Goal: Task Accomplishment & Management: Manage account settings

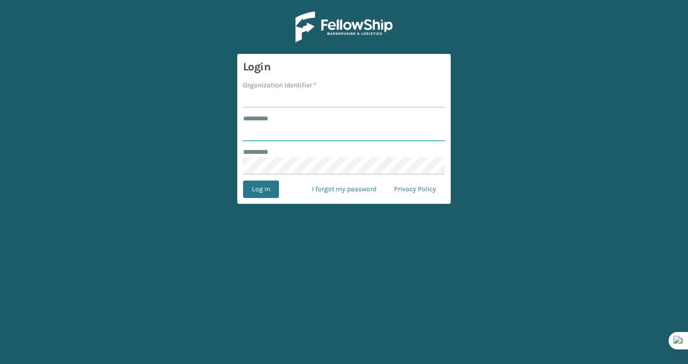
type input "*******"
click at [291, 100] on input "Organization Identifier *" at bounding box center [344, 98] width 202 height 17
type input "Brightech"
click at [265, 192] on button "Log In" at bounding box center [261, 188] width 36 height 17
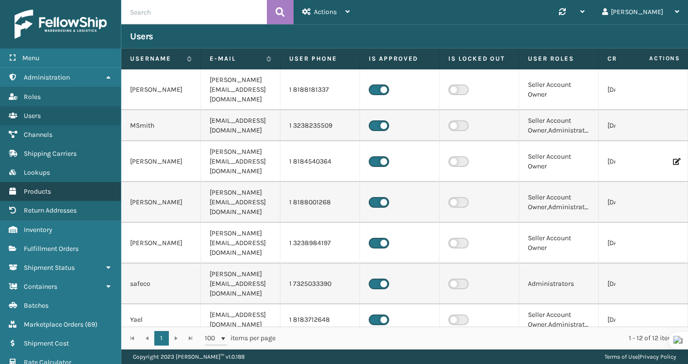
click at [44, 187] on span "Products" at bounding box center [37, 191] width 27 height 8
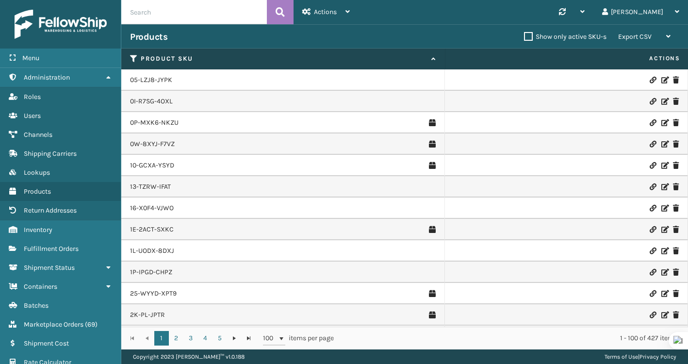
click at [218, 12] on input "text" at bounding box center [194, 12] width 146 height 24
paste input "850068315390"
type input "850068315390"
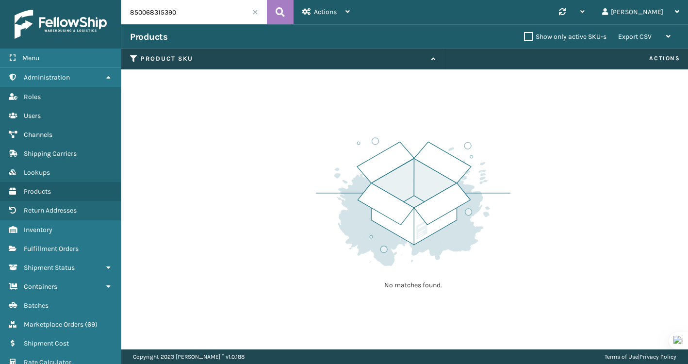
click at [253, 12] on span at bounding box center [255, 12] width 6 height 6
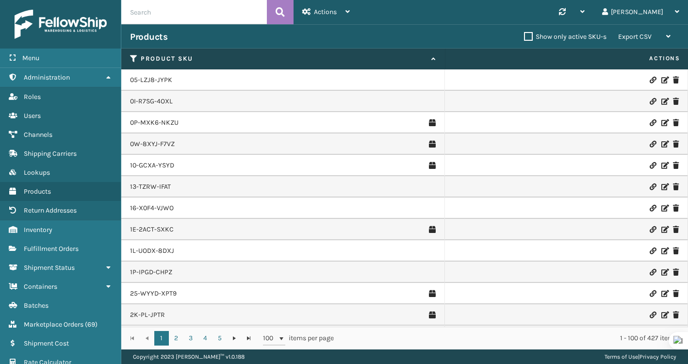
click at [198, 9] on input "text" at bounding box center [194, 12] width 146 height 24
paste input "TL-CLA-CRME"
type input "TL-CLA-CRME"
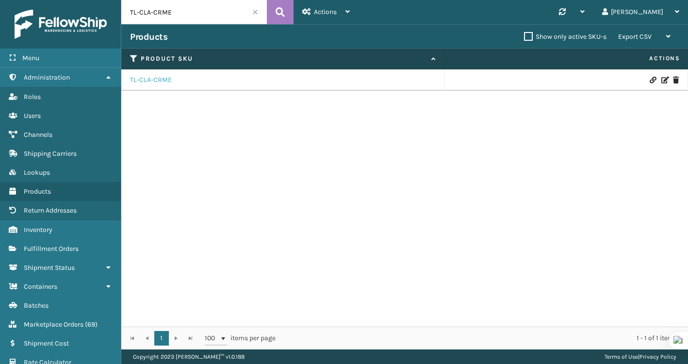
click at [151, 78] on link "TL-CLA-CRME" at bounding box center [151, 80] width 42 height 10
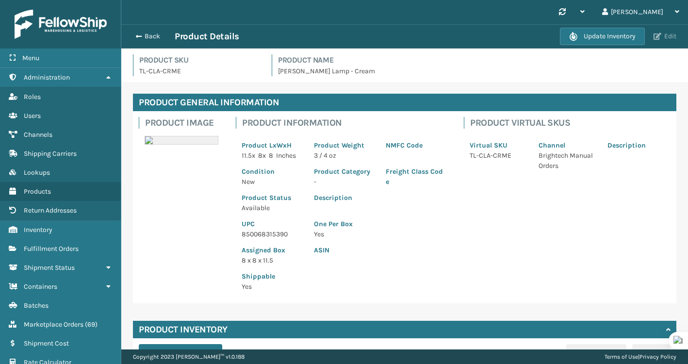
click at [660, 34] on span "button" at bounding box center [657, 36] width 8 height 7
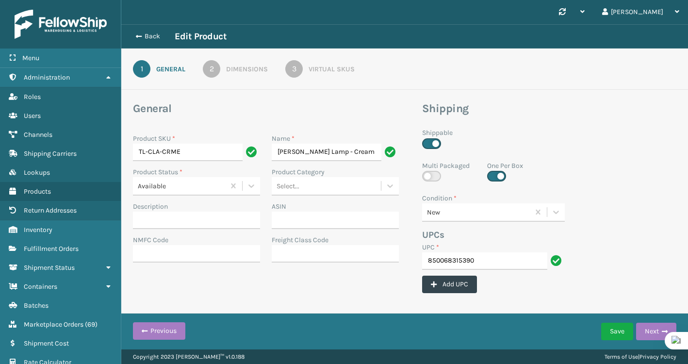
click at [244, 68] on div "Dimensions" at bounding box center [247, 69] width 42 height 10
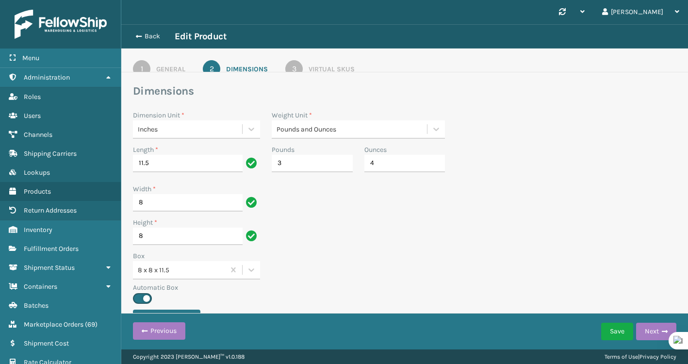
click at [315, 67] on div "Virtual SKUs" at bounding box center [331, 69] width 46 height 10
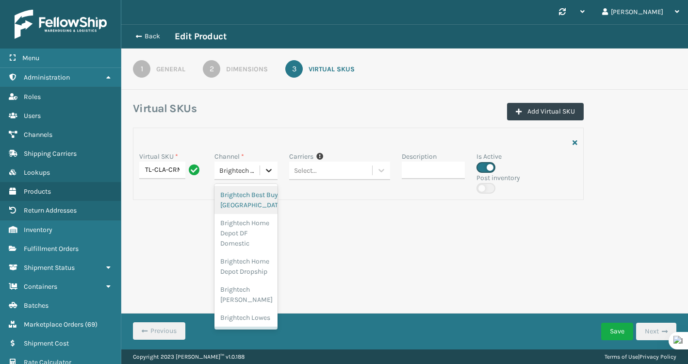
click at [261, 172] on div at bounding box center [268, 170] width 17 height 17
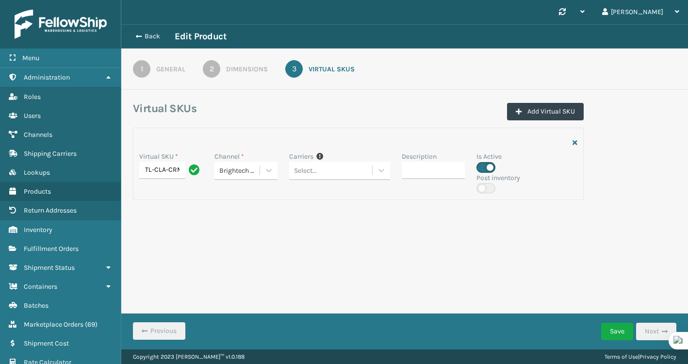
click at [324, 238] on form "Virtual SKUs Add Virtual SKU Virtual SKU * TL-CLA-CRME Channel * Brightech Manu…" at bounding box center [404, 171] width 567 height 140
drag, startPoint x: 533, startPoint y: 117, endPoint x: 513, endPoint y: 273, distance: 157.5
click at [513, 273] on div "Synchronise all channels [PERSON_NAME] Log Out Back Edit Product 1 General 2 Di…" at bounding box center [404, 174] width 567 height 349
click at [164, 173] on input "TL-CLA-CRME" at bounding box center [162, 170] width 46 height 17
click at [179, 173] on input "TL-CLA-CRME" at bounding box center [162, 170] width 46 height 17
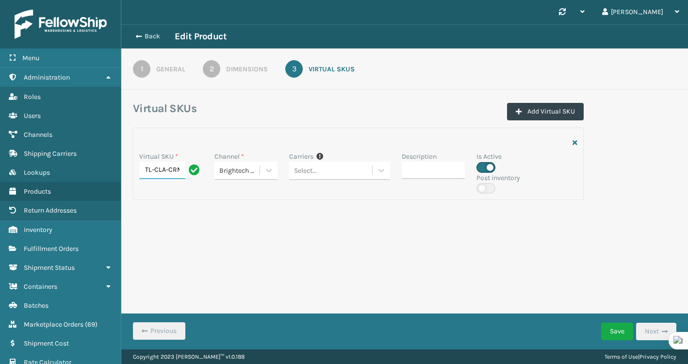
scroll to position [0, 6]
click at [528, 110] on button "Add Virtual SKU" at bounding box center [545, 111] width 77 height 17
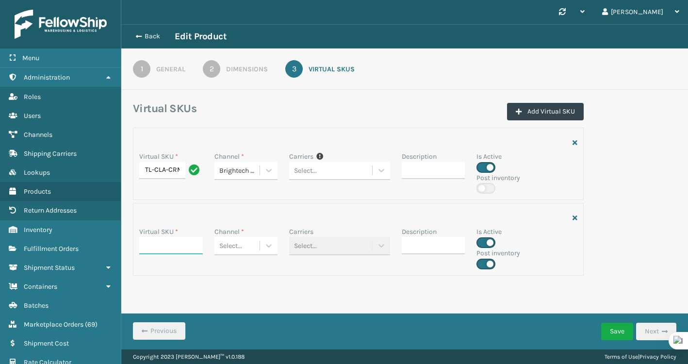
click at [191, 249] on input "Virtual SKU *" at bounding box center [171, 245] width 64 height 17
click at [149, 173] on input "TL-CLA-CRME" at bounding box center [162, 170] width 46 height 17
click at [161, 256] on div "Virtual SKU *" at bounding box center [170, 248] width 75 height 42
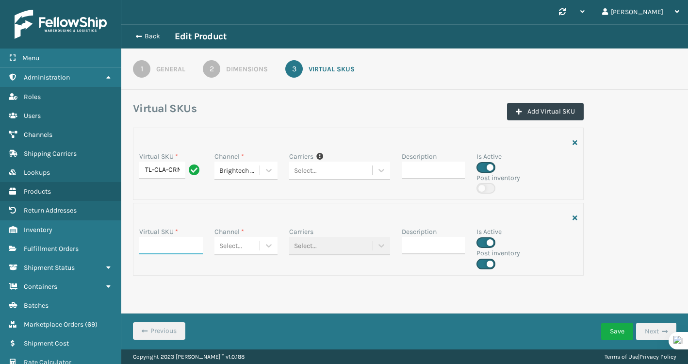
click at [162, 251] on input "Virtual SKU *" at bounding box center [171, 245] width 64 height 17
paste input "TL-CLA-CRME"
type input "TL-CLA-CRME"
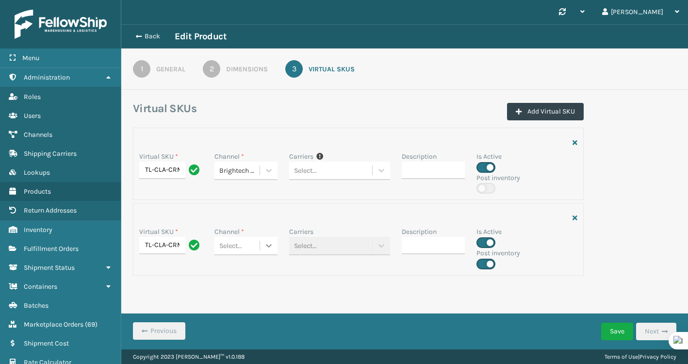
click at [271, 246] on icon at bounding box center [269, 246] width 10 height 10
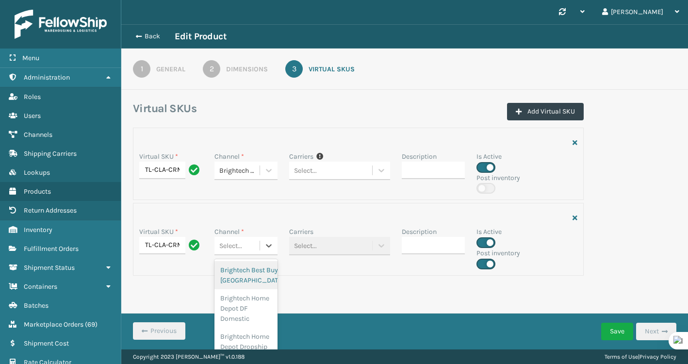
scroll to position [2, 0]
click at [265, 172] on icon at bounding box center [269, 170] width 10 height 10
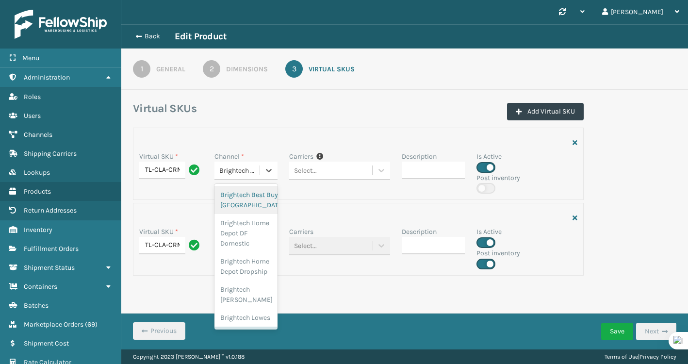
click at [233, 167] on div "Brightech Manual Orders" at bounding box center [240, 170] width 42 height 10
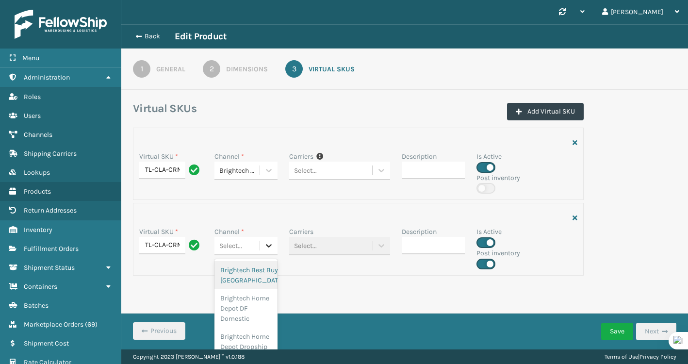
click at [276, 244] on div at bounding box center [268, 245] width 17 height 17
click at [242, 287] on div "Brightech- Shopify" at bounding box center [246, 301] width 64 height 28
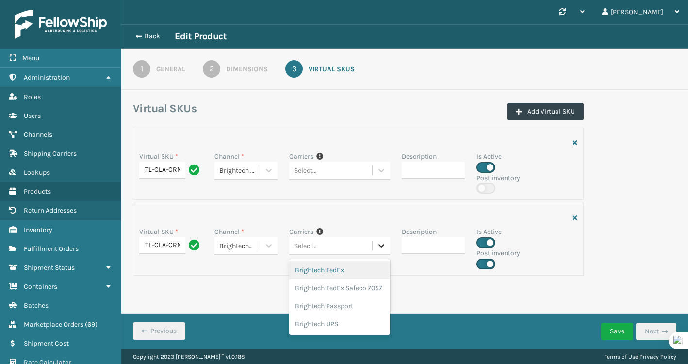
click at [383, 249] on icon at bounding box center [381, 246] width 10 height 10
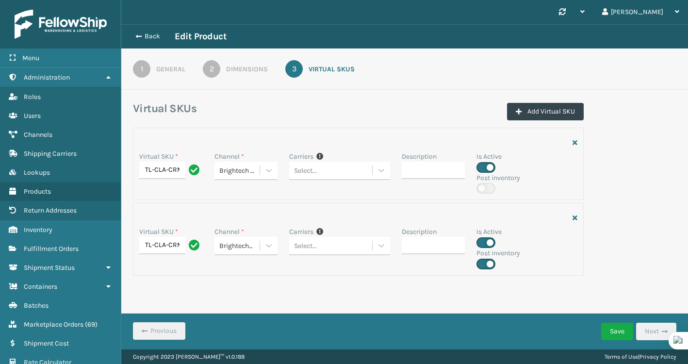
click at [449, 293] on form "Virtual SKUs Add Virtual SKU Virtual SKU * TL-CLA-CRME Channel * Brightech Manu…" at bounding box center [404, 209] width 567 height 216
click at [549, 114] on button "Add Virtual SKU" at bounding box center [545, 111] width 77 height 17
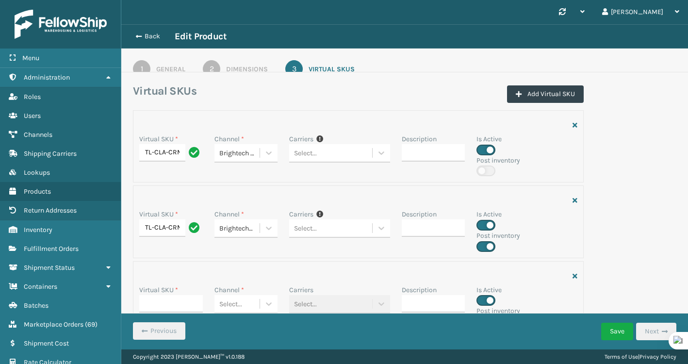
scroll to position [26, 0]
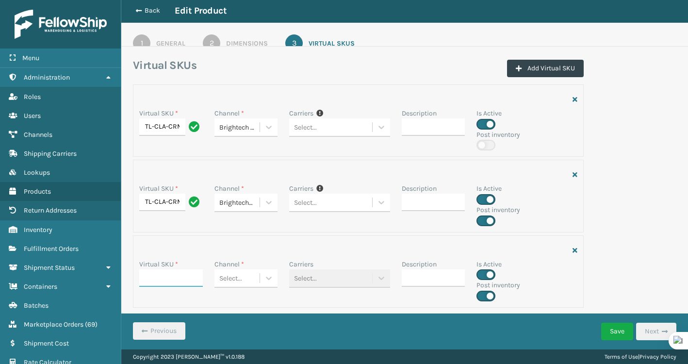
click at [157, 281] on input "Virtual SKU *" at bounding box center [171, 277] width 64 height 17
paste input "TL-CLA-CRME"
type input "TL-CLA-CRME"
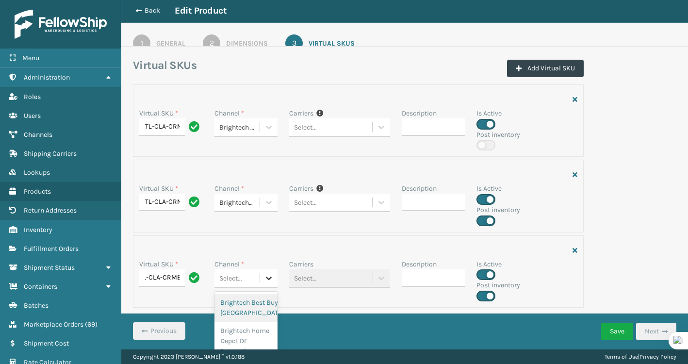
click at [271, 279] on icon at bounding box center [269, 278] width 10 height 10
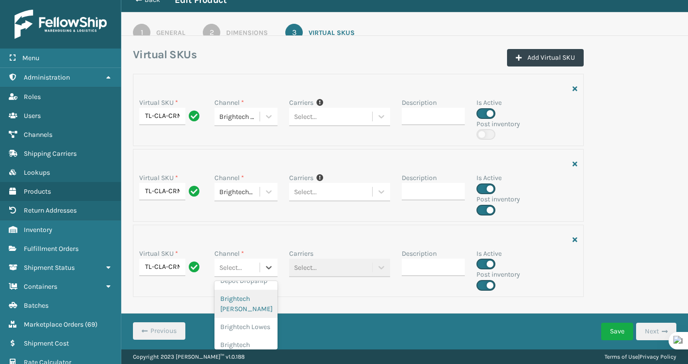
scroll to position [96, 0]
click at [252, 313] on div "Brightech Lowes" at bounding box center [246, 319] width 64 height 18
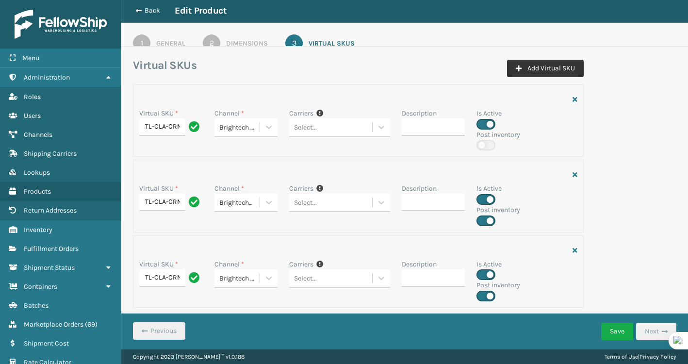
click at [571, 65] on button "Add Virtual SKU" at bounding box center [545, 68] width 77 height 17
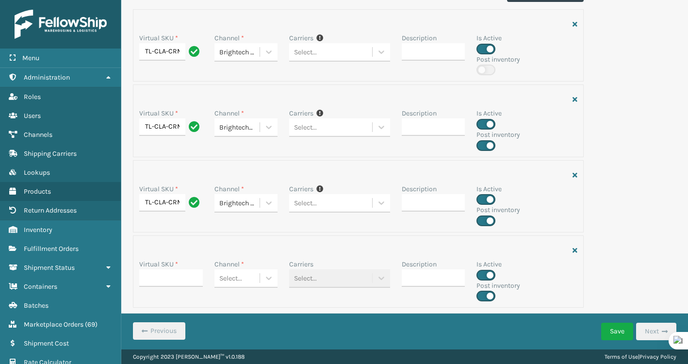
scroll to position [0, 0]
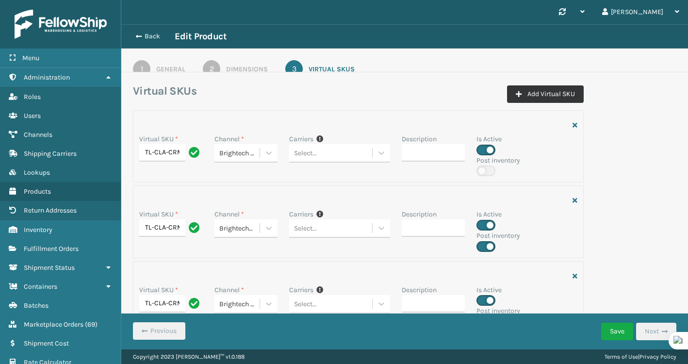
click at [553, 94] on button "Add Virtual SKU" at bounding box center [545, 93] width 77 height 17
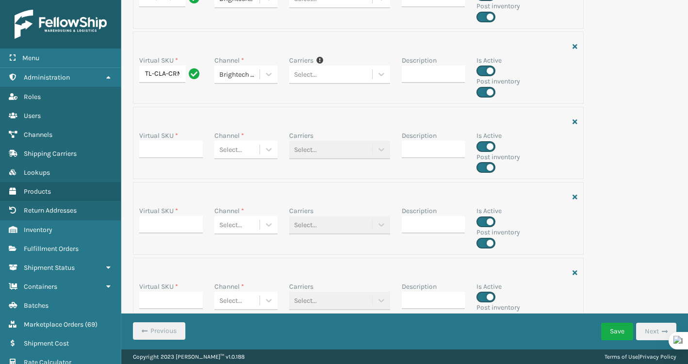
scroll to position [206, 0]
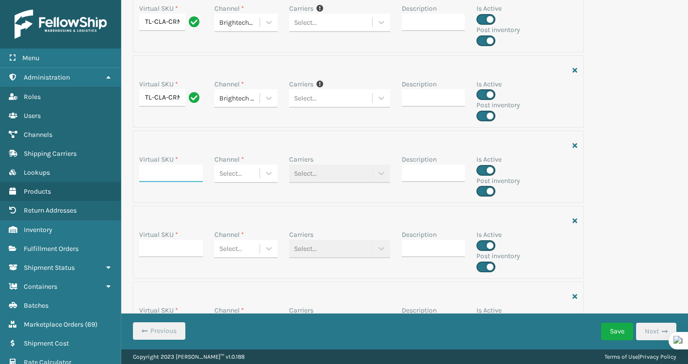
click at [176, 171] on input "Virtual SKU *" at bounding box center [171, 172] width 64 height 17
paste input "TL-CLA-CRME"
type input "TL-CLA-CRME"
click at [262, 101] on div at bounding box center [268, 97] width 17 height 17
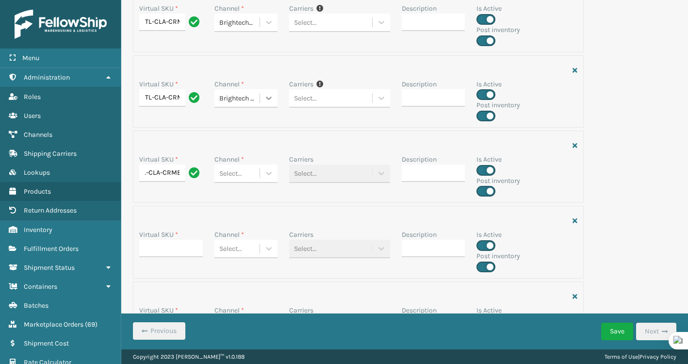
scroll to position [0, 0]
click at [184, 198] on div "Virtual SKU * TL-CLA-CRME Channel * Select... Carriers Select... Description Is…" at bounding box center [358, 166] width 451 height 72
click at [182, 244] on input "Virtual SKU *" at bounding box center [171, 248] width 64 height 17
paste input "TL-CLA-CRME"
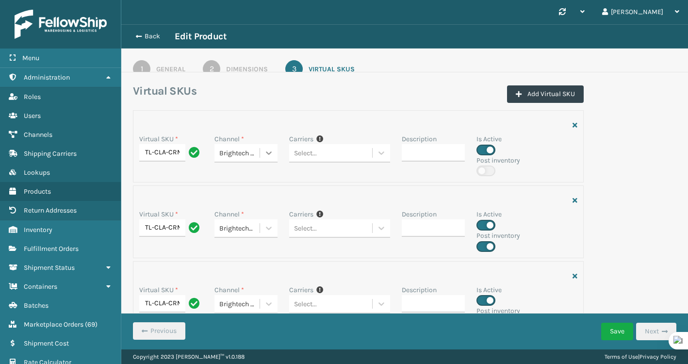
type input "TL-CLA-CRME"
click at [263, 159] on div at bounding box center [268, 152] width 17 height 17
click at [140, 187] on div "Virtual SKU * TL-CLA-CRME Channel * Brightech- Shopify Carriers If you can't fi…" at bounding box center [358, 221] width 451 height 72
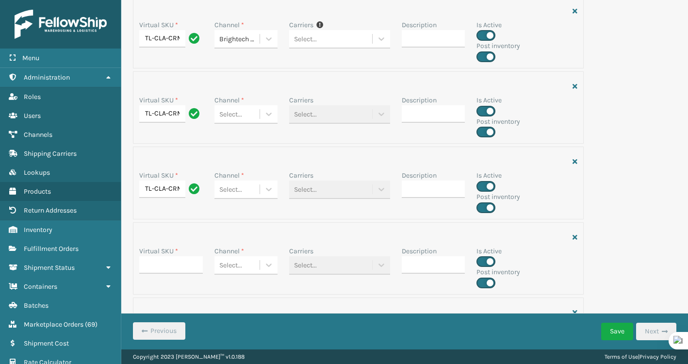
scroll to position [268, 0]
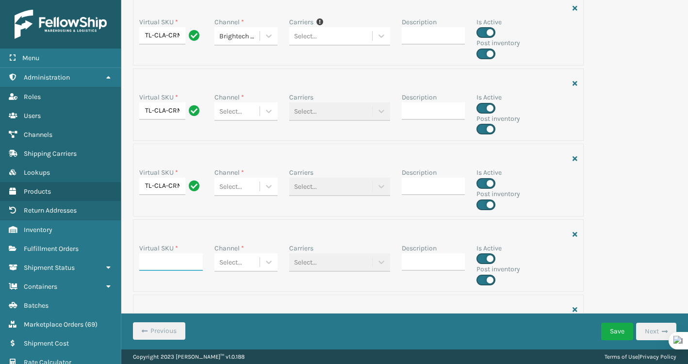
click at [162, 256] on input "Virtual SKU *" at bounding box center [171, 261] width 64 height 17
paste input "TL-CLA-CRME"
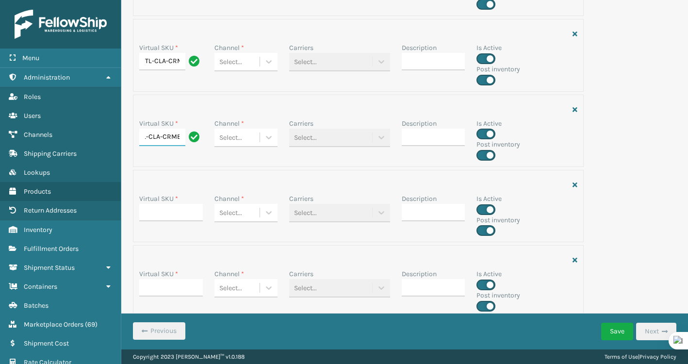
scroll to position [398, 0]
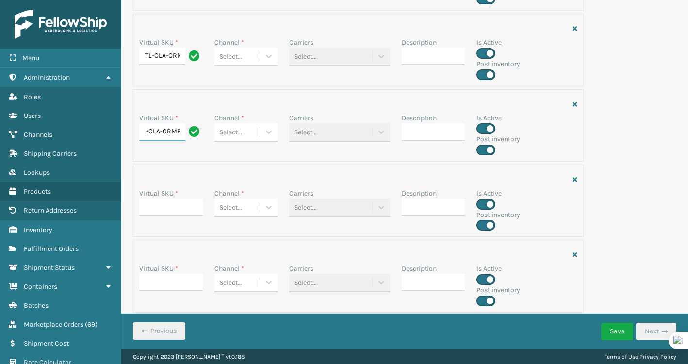
type input "TL-CLA-CRME"
click at [166, 215] on input "Virtual SKU *" at bounding box center [171, 206] width 64 height 17
paste input "TL-CLA-CRME"
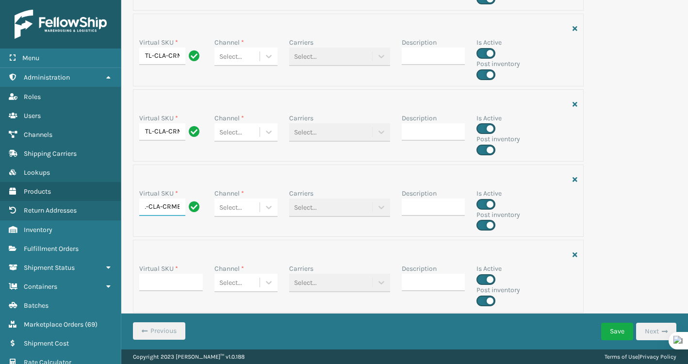
type input "TL-CLA-CRME"
click at [160, 282] on input "Virtual SKU *" at bounding box center [171, 282] width 64 height 17
paste input "TL-CLA-CRME"
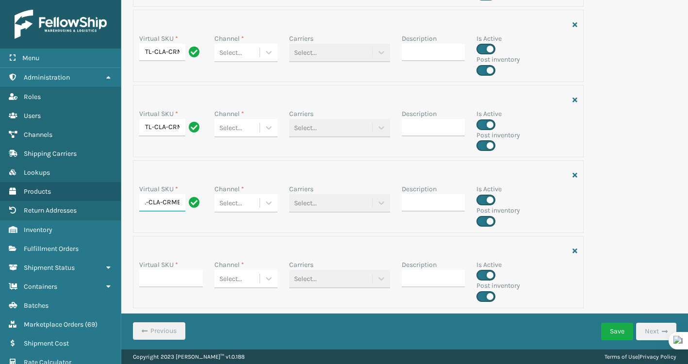
scroll to position [477, 0]
type input "TL-CLA-CRME"
click at [160, 282] on input "Virtual SKU *" at bounding box center [171, 278] width 64 height 17
paste input "TL-CLA-CRME"
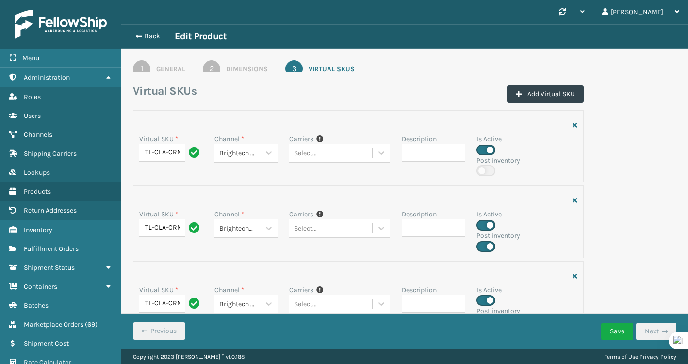
type input "TL-CLA-CRME"
click at [267, 144] on div "Channel *" at bounding box center [246, 139] width 64 height 10
click at [267, 166] on div "Channel * Brightech Manual Orders" at bounding box center [246, 155] width 75 height 42
click at [267, 159] on div at bounding box center [268, 152] width 17 height 17
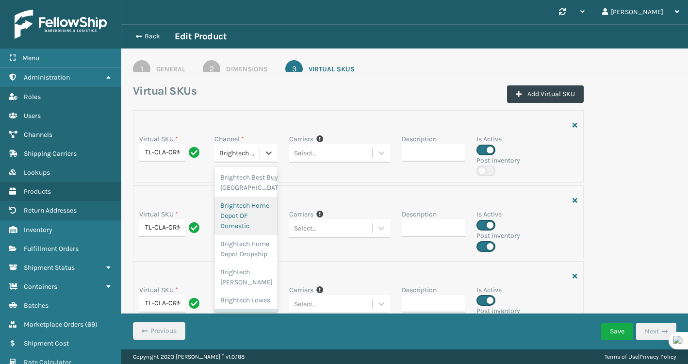
click at [253, 211] on div "Brightech Home Depot DF Domestic" at bounding box center [246, 215] width 64 height 38
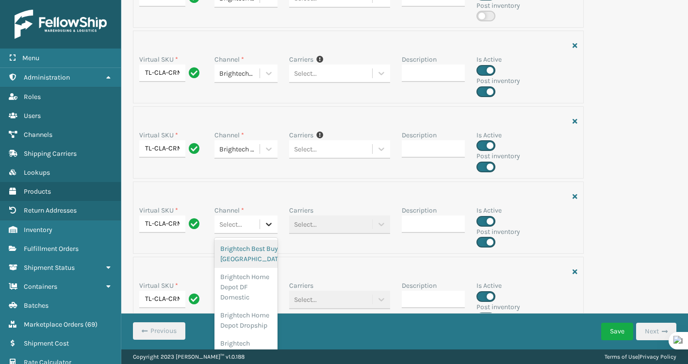
click at [271, 223] on icon at bounding box center [269, 224] width 6 height 3
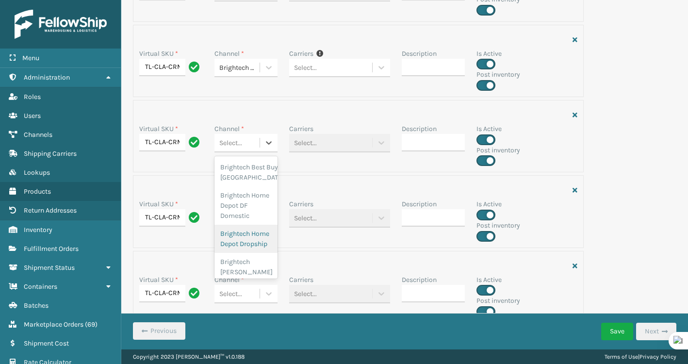
click at [259, 239] on div "Brightech Home Depot Dropship" at bounding box center [246, 239] width 64 height 28
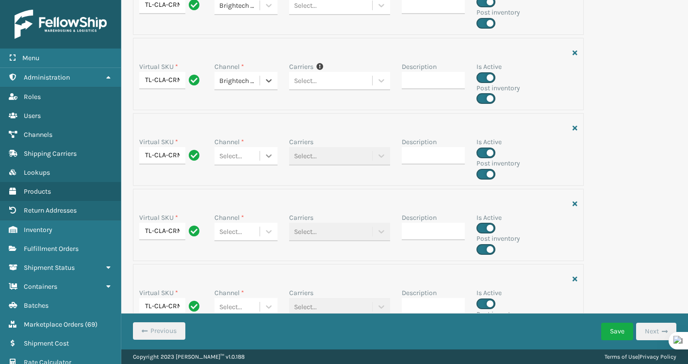
click at [272, 162] on div at bounding box center [268, 155] width 17 height 17
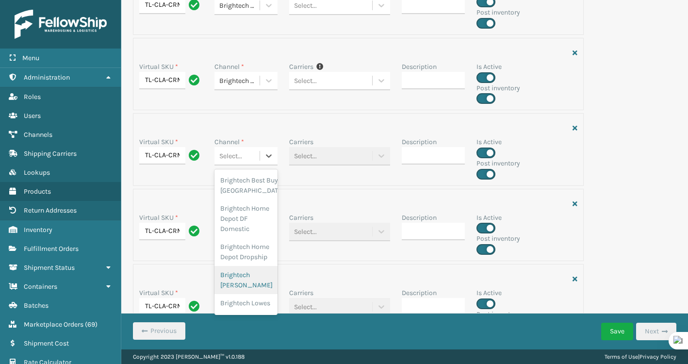
click at [245, 283] on div "Brightech [PERSON_NAME]" at bounding box center [246, 280] width 64 height 28
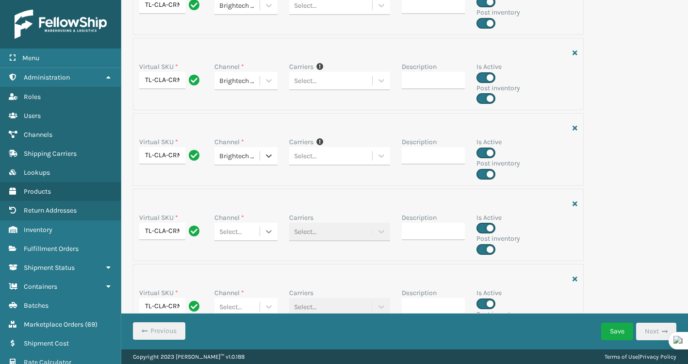
click at [269, 233] on icon at bounding box center [269, 231] width 6 height 3
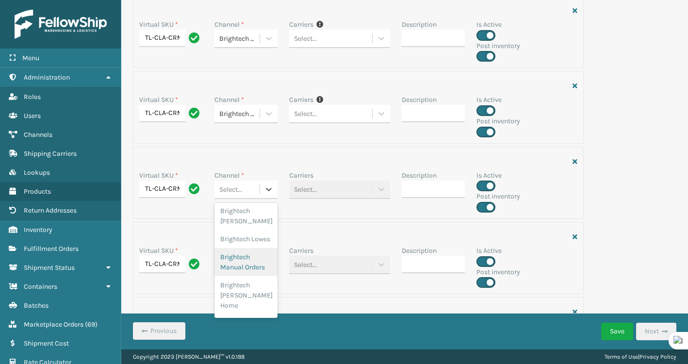
click at [254, 254] on div "Brightech Manual Orders" at bounding box center [246, 262] width 64 height 28
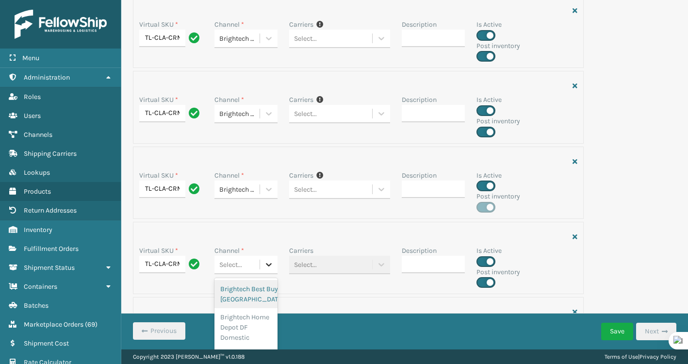
click at [265, 265] on icon at bounding box center [269, 265] width 10 height 10
click at [250, 330] on div "Brightech [PERSON_NAME] Home" at bounding box center [246, 341] width 64 height 38
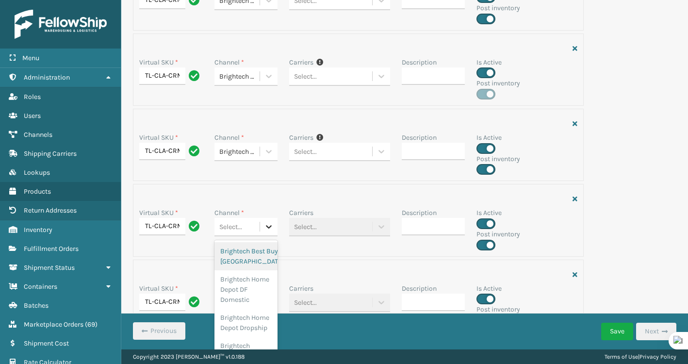
click at [272, 225] on icon at bounding box center [269, 227] width 10 height 10
click at [249, 337] on div "Brightech [PERSON_NAME]" at bounding box center [246, 351] width 64 height 28
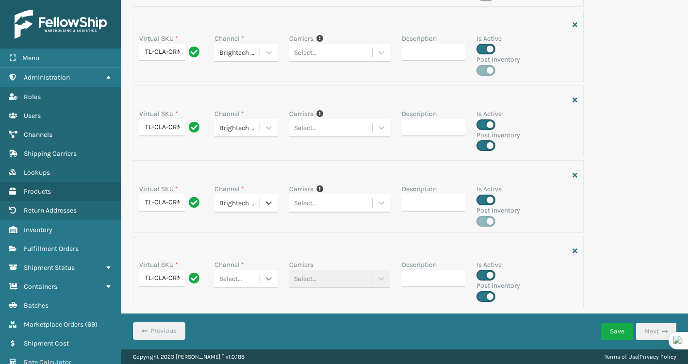
click at [267, 276] on icon at bounding box center [269, 279] width 10 height 10
click at [253, 323] on div "Brightech Nordstrom" at bounding box center [246, 335] width 64 height 28
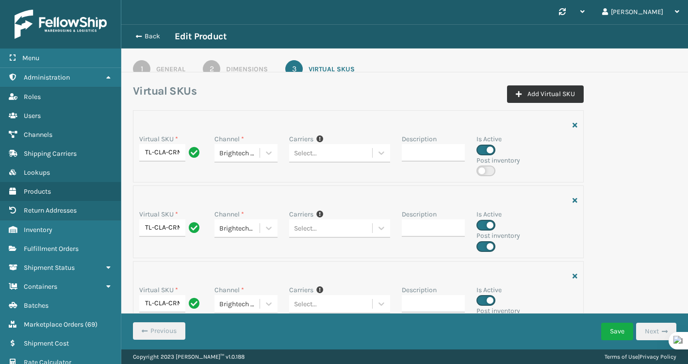
click at [531, 92] on button "Add Virtual SKU" at bounding box center [545, 93] width 77 height 17
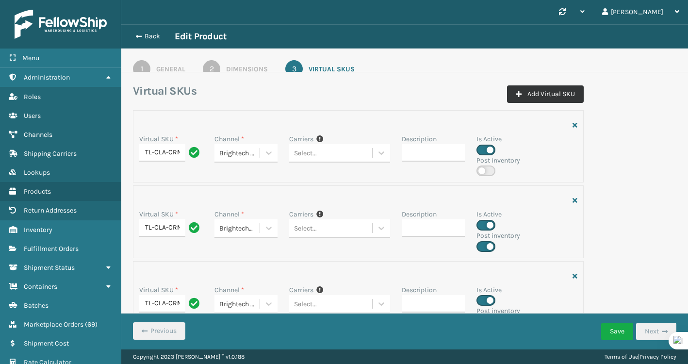
click at [531, 92] on button "Add Virtual SKU" at bounding box center [545, 93] width 77 height 17
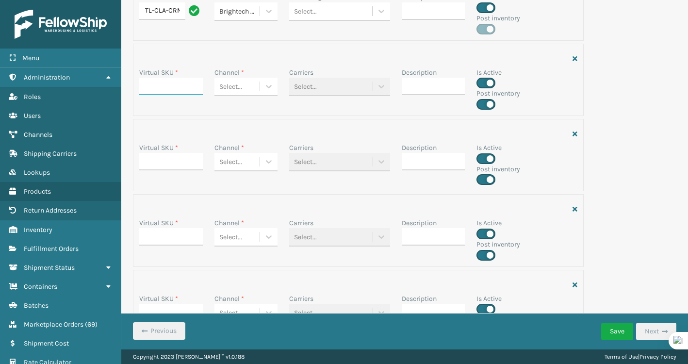
click at [171, 85] on input "Virtual SKU *" at bounding box center [171, 86] width 64 height 17
paste input "TL-CLA-CRME"
type input "TL-CLA-CRME"
click at [265, 82] on icon at bounding box center [269, 86] width 10 height 10
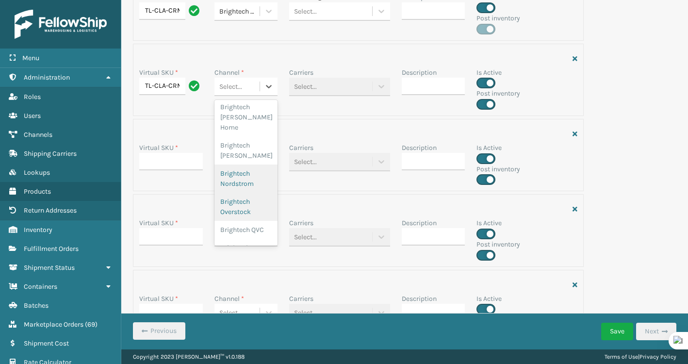
click at [243, 193] on div "Brightech Overstock" at bounding box center [246, 207] width 64 height 28
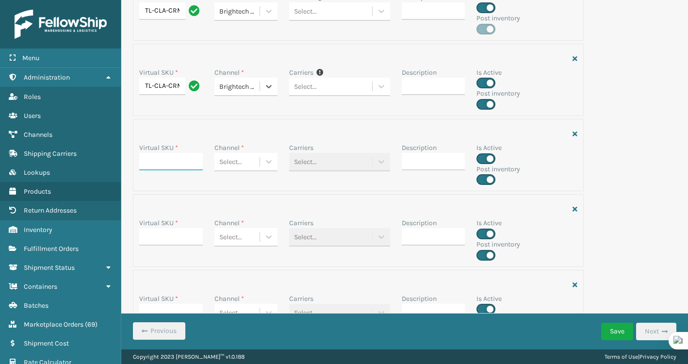
click at [185, 159] on input "Virtual SKU *" at bounding box center [171, 161] width 64 height 17
paste input "TL-CLA-CRME"
type input "TL-CLA-CRME"
click at [268, 158] on icon at bounding box center [269, 162] width 10 height 10
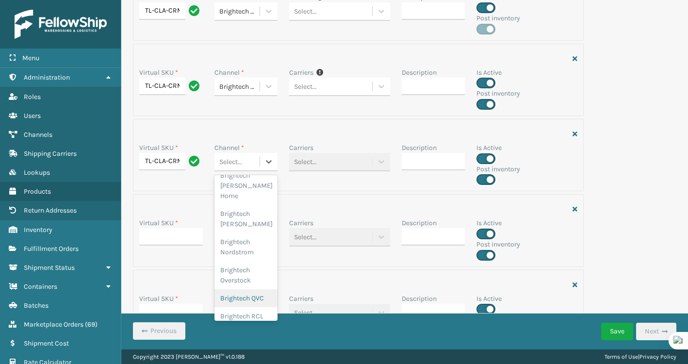
click at [253, 289] on div "Brightech QVC" at bounding box center [246, 298] width 64 height 18
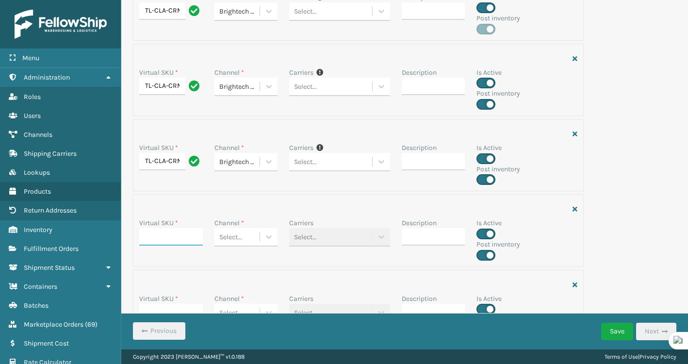
click at [188, 233] on input "Virtual SKU *" at bounding box center [171, 236] width 64 height 17
paste input "TL-CLA-CRME"
type input "TL-CLA-CRME"
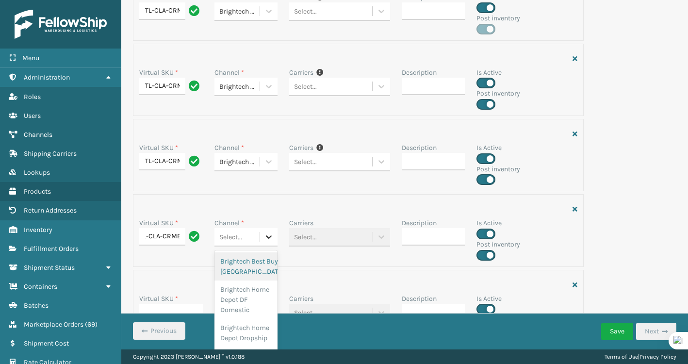
click at [267, 235] on icon at bounding box center [269, 237] width 10 height 10
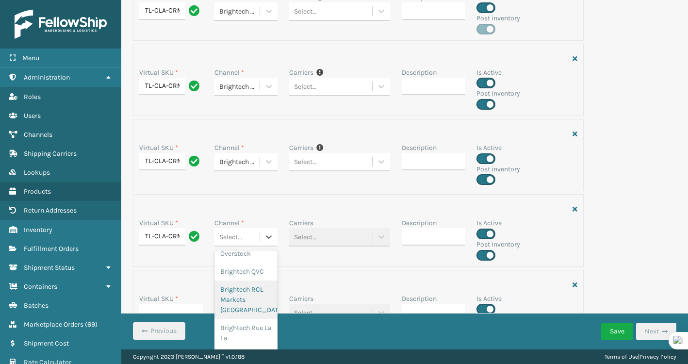
click at [254, 282] on div "Brightech RCL Markets [GEOGRAPHIC_DATA]" at bounding box center [246, 299] width 64 height 38
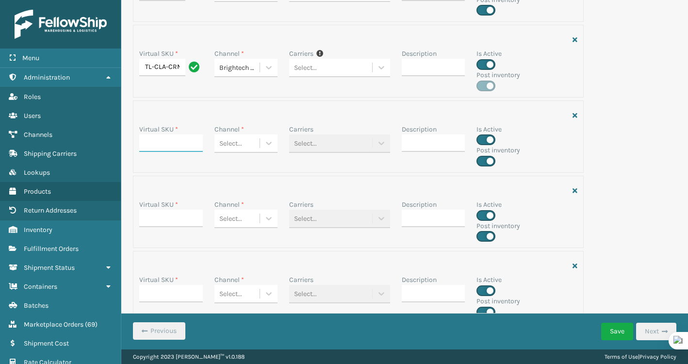
click at [191, 144] on input "Virtual SKU *" at bounding box center [171, 142] width 64 height 17
paste input "TL-CLA-CRME"
type input "TL-CLA-CRME"
click at [272, 145] on icon at bounding box center [269, 143] width 10 height 10
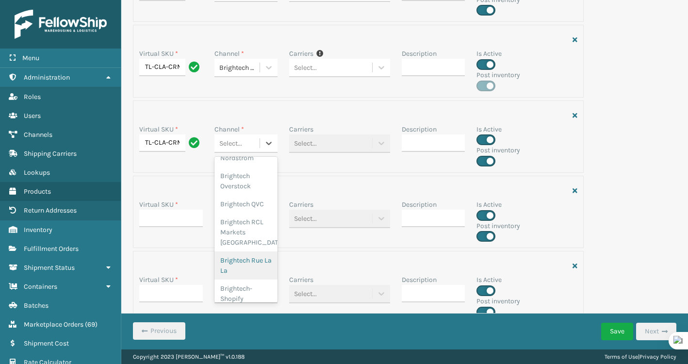
click at [242, 251] on div "Brightech Rue La La" at bounding box center [246, 265] width 64 height 28
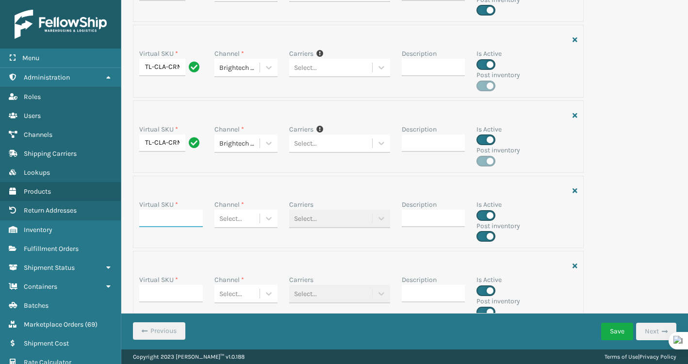
click at [178, 211] on input "Virtual SKU *" at bounding box center [171, 218] width 64 height 17
paste input "TL-CLA-CRME"
type input "TL-CLA-CRME"
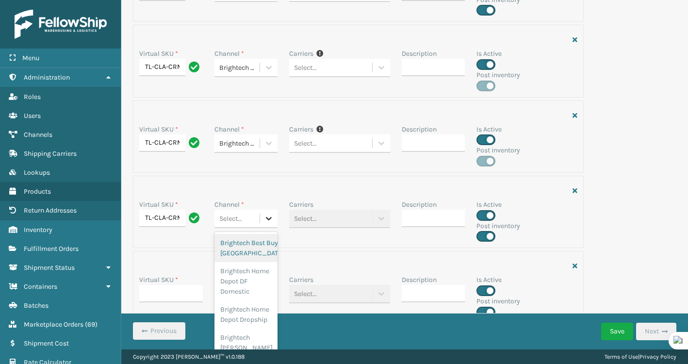
click at [262, 213] on div at bounding box center [268, 218] width 17 height 17
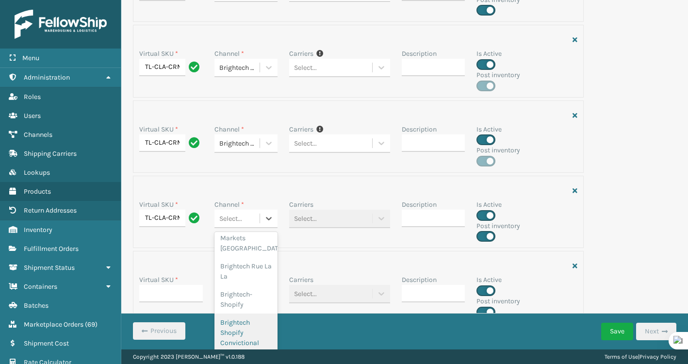
click at [243, 313] on div "Brightech Shopify Convictional" at bounding box center [246, 332] width 64 height 38
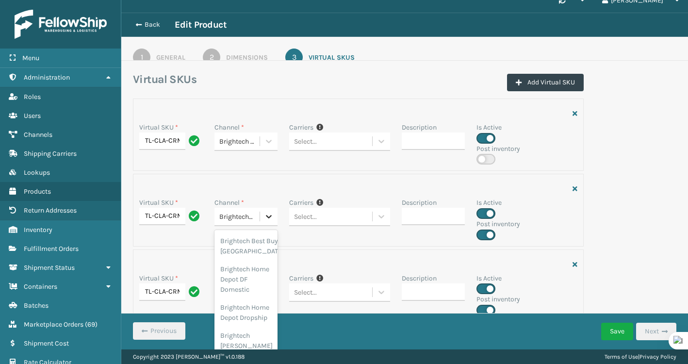
click at [270, 211] on div at bounding box center [268, 216] width 17 height 17
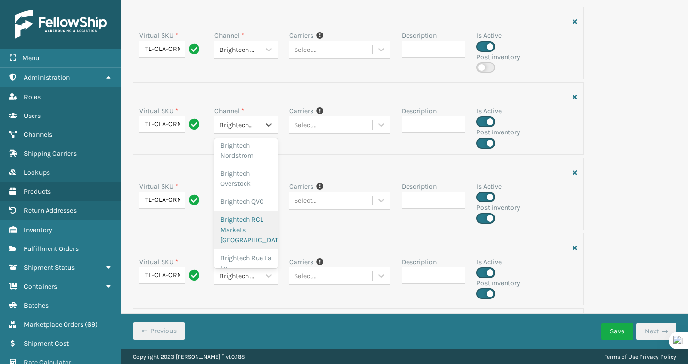
click at [181, 219] on div "Virtual SKU * TL-CLA-CRME" at bounding box center [170, 202] width 75 height 42
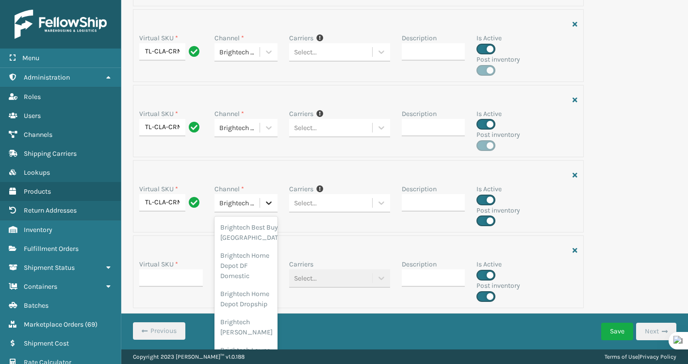
click at [273, 199] on icon at bounding box center [269, 203] width 10 height 10
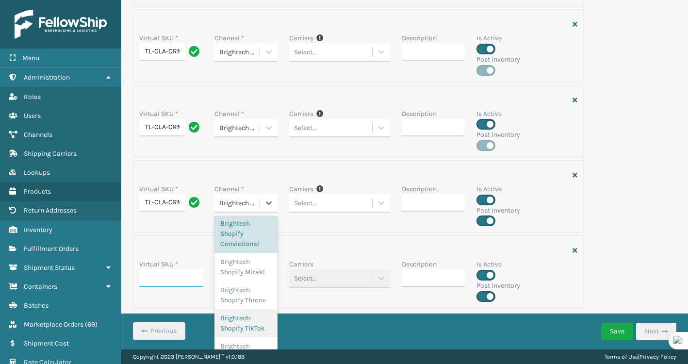
click at [188, 283] on input "Virtual SKU *" at bounding box center [171, 277] width 64 height 17
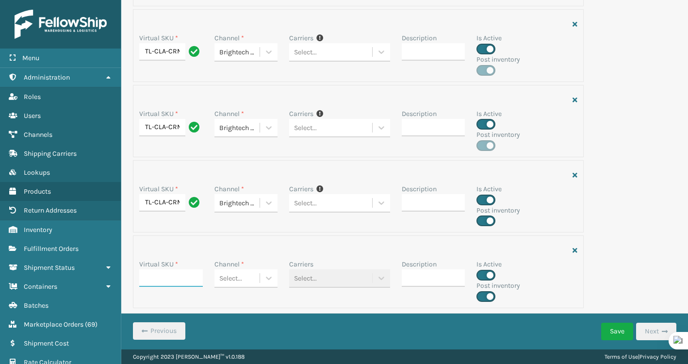
paste input "TL-CLA-CRME"
type input "TL-CLA-CRME"
click at [268, 278] on icon at bounding box center [269, 278] width 6 height 3
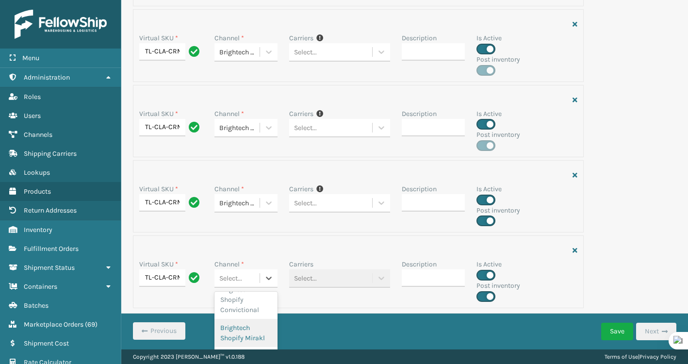
click at [262, 319] on div "Brightech Shopify Mirakl" at bounding box center [246, 333] width 64 height 28
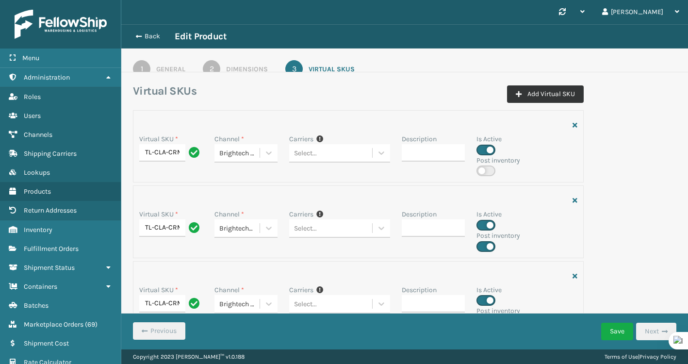
click at [548, 100] on button "Add Virtual SKU" at bounding box center [545, 93] width 77 height 17
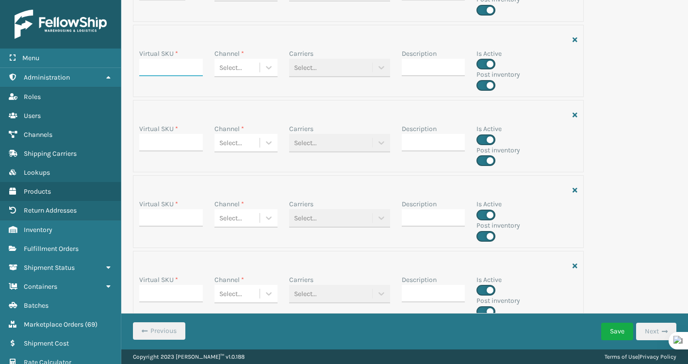
click at [168, 67] on input "Virtual SKU *" at bounding box center [171, 67] width 64 height 17
paste input "TL-CLA-CRME"
type input "TL-CLA-CRME"
click at [273, 71] on icon at bounding box center [269, 68] width 10 height 10
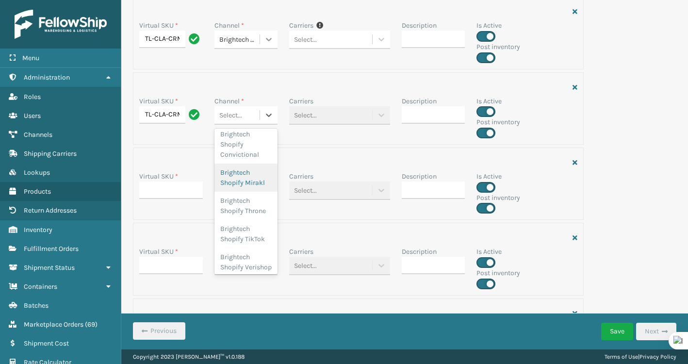
click at [274, 36] on div at bounding box center [268, 39] width 17 height 17
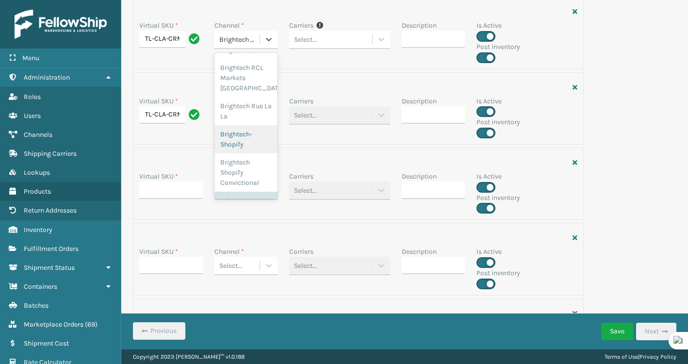
click at [174, 172] on label "Virtual SKU *" at bounding box center [158, 176] width 39 height 10
click at [174, 181] on input "Virtual SKU *" at bounding box center [171, 189] width 64 height 17
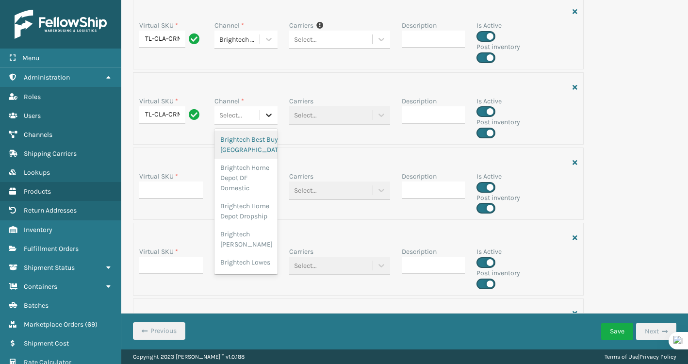
click at [267, 113] on icon at bounding box center [269, 115] width 10 height 10
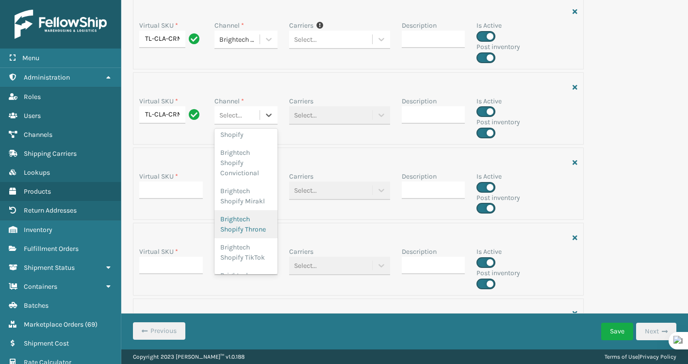
click at [236, 210] on div "Brightech Shopify Throne" at bounding box center [246, 224] width 64 height 28
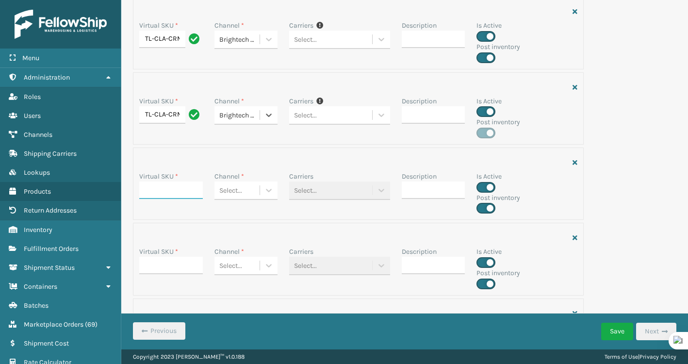
click at [190, 193] on input "Virtual SKU *" at bounding box center [171, 189] width 64 height 17
paste input "TL-CLA-CRME"
type input "TL-CLA-CRME"
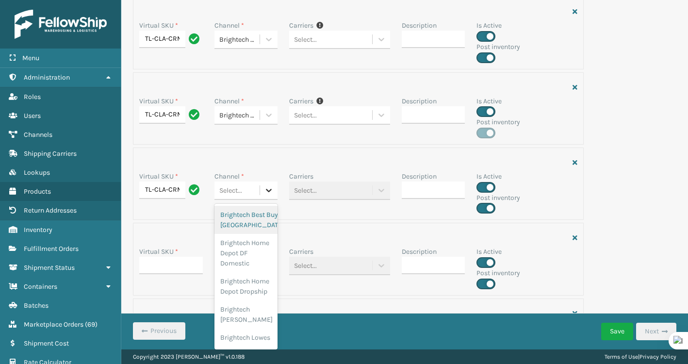
click at [267, 193] on icon at bounding box center [269, 190] width 10 height 10
click at [257, 270] on div "Brightech Shopify TikTok" at bounding box center [246, 284] width 64 height 28
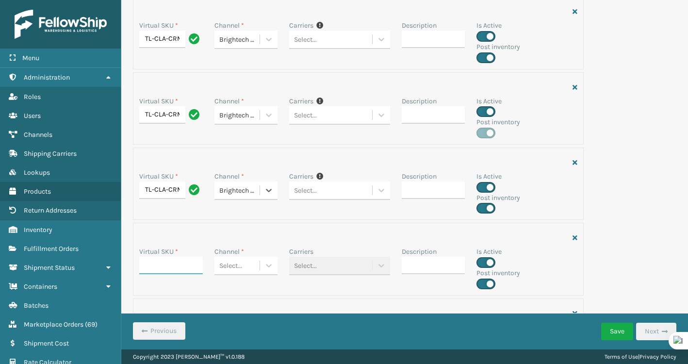
click at [194, 266] on input "Virtual SKU *" at bounding box center [171, 265] width 64 height 17
paste input "TL-CLA-CRME"
type input "TL-CLA-CRME"
click at [274, 267] on div at bounding box center [268, 265] width 17 height 17
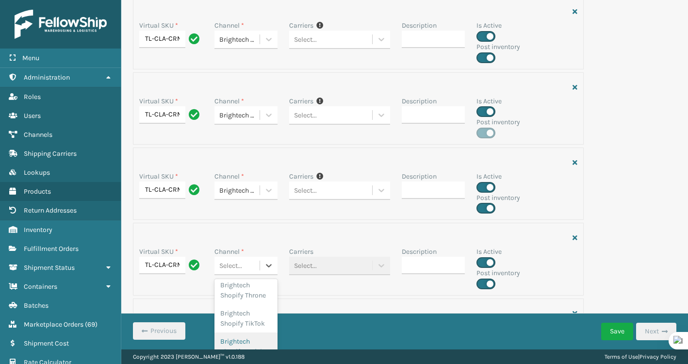
click at [251, 332] on div "Brightech Shopify Verishop" at bounding box center [246, 346] width 64 height 28
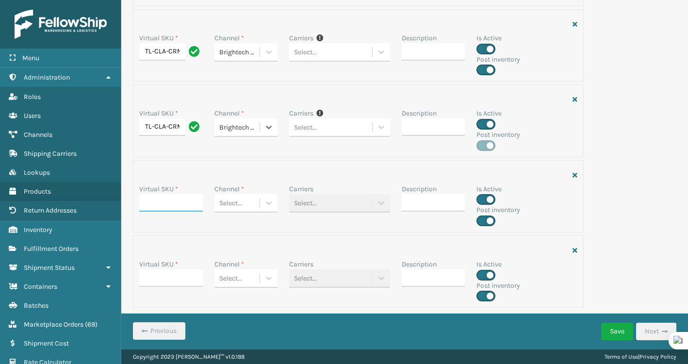
click at [185, 196] on input "Virtual SKU *" at bounding box center [171, 202] width 64 height 17
paste input "TL-CLA-CRME"
type input "TL-CLA-CRME"
click at [267, 206] on icon at bounding box center [269, 203] width 10 height 10
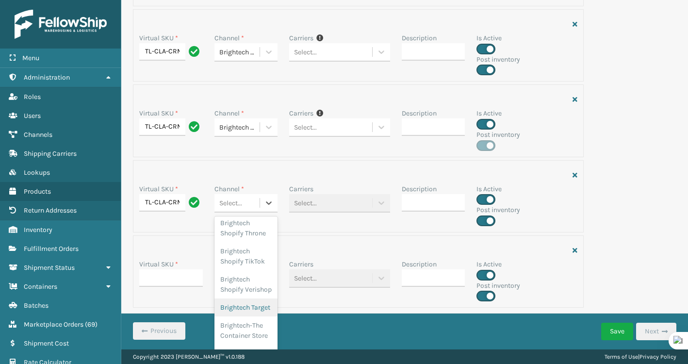
click at [256, 298] on div "Brightech Target" at bounding box center [246, 307] width 64 height 18
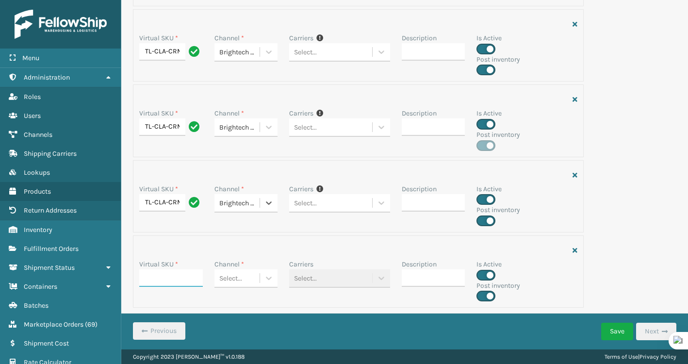
click at [195, 273] on input "Virtual SKU *" at bounding box center [171, 277] width 64 height 17
paste input "TL-CLA-CRME"
type input "TL-CLA-CRME"
click at [273, 282] on icon at bounding box center [269, 278] width 10 height 10
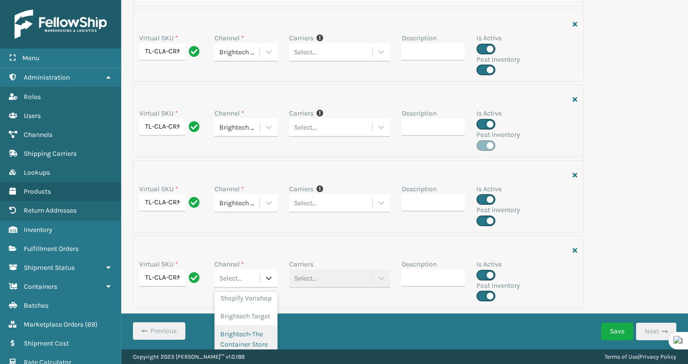
click at [251, 325] on div "Brightech-The Container Store" at bounding box center [246, 339] width 64 height 28
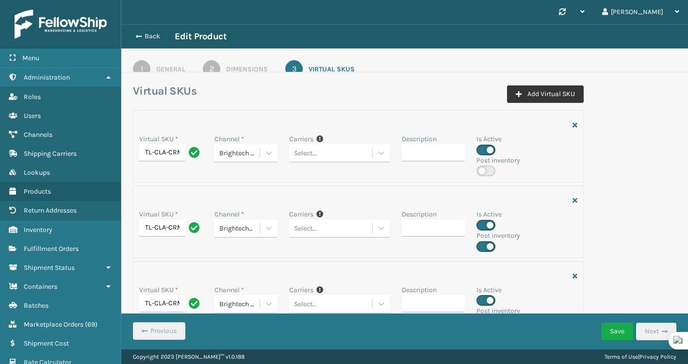
click at [559, 95] on button "Add Virtual SKU" at bounding box center [545, 93] width 77 height 17
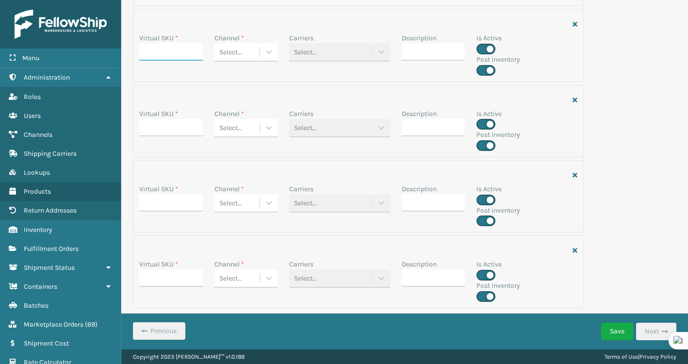
click at [194, 54] on input "Virtual SKU *" at bounding box center [171, 51] width 64 height 17
paste input "TL-CLA-CRME"
type input "TL-CLA-CRME"
click at [167, 120] on input "Virtual SKU *" at bounding box center [171, 127] width 64 height 17
paste input "TL-CLA-CRME"
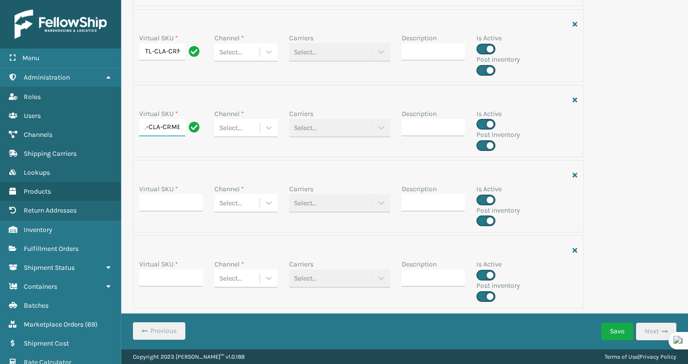
type input "TL-CLA-CRME"
click at [158, 204] on input "Virtual SKU *" at bounding box center [171, 202] width 64 height 17
paste input "TL-CLA-CRME"
type input "TL-CLA-CRME"
paste input "TL-CLA-CRME"
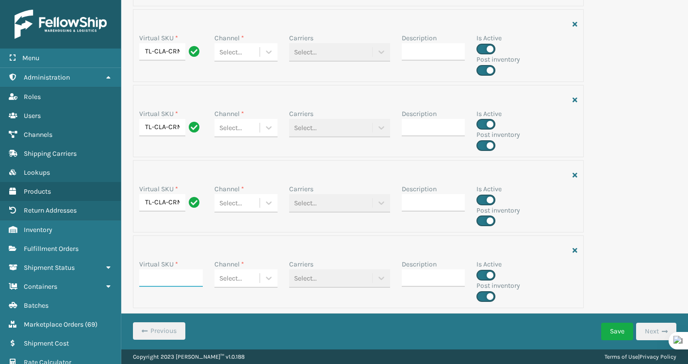
click at [153, 276] on input "Virtual SKU *" at bounding box center [171, 277] width 64 height 17
type input "TL-CLA-CRME"
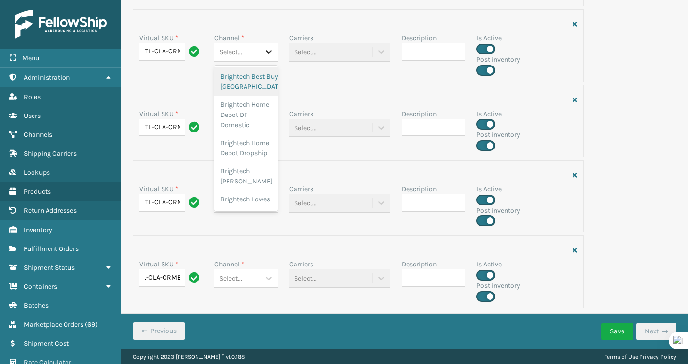
click at [269, 55] on icon at bounding box center [269, 52] width 10 height 10
click at [187, 65] on div "Virtual SKU * TL-CLA-CRME" at bounding box center [170, 54] width 75 height 42
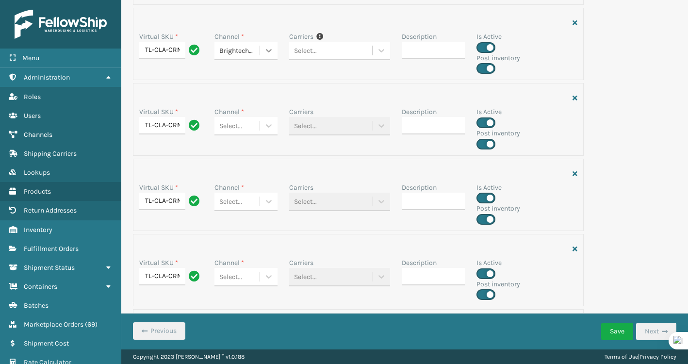
click at [268, 50] on icon at bounding box center [269, 51] width 10 height 10
click at [177, 155] on div "Virtual SKU * TL-CLA-CRME Channel * Select... Carriers Select... Description Is…" at bounding box center [358, 119] width 451 height 72
click at [271, 132] on div at bounding box center [268, 125] width 17 height 17
click at [251, 209] on div "Brightech- Walmart" at bounding box center [246, 223] width 64 height 28
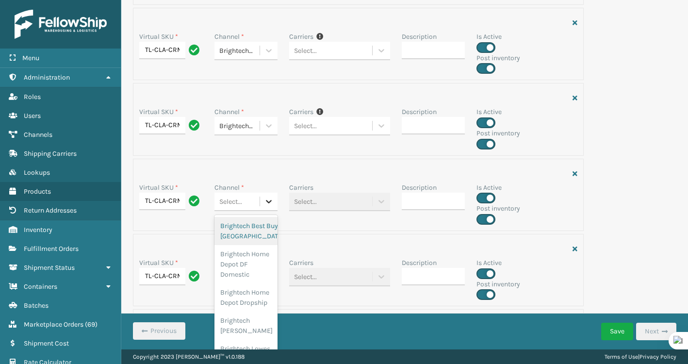
click at [277, 203] on div at bounding box center [268, 201] width 17 height 17
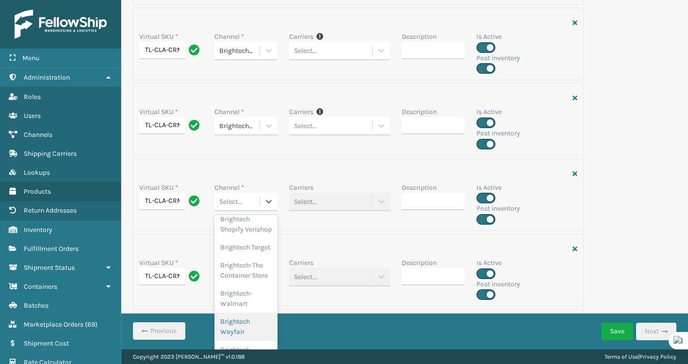
click at [250, 312] on div "Brightech Wayfair" at bounding box center [246, 326] width 64 height 28
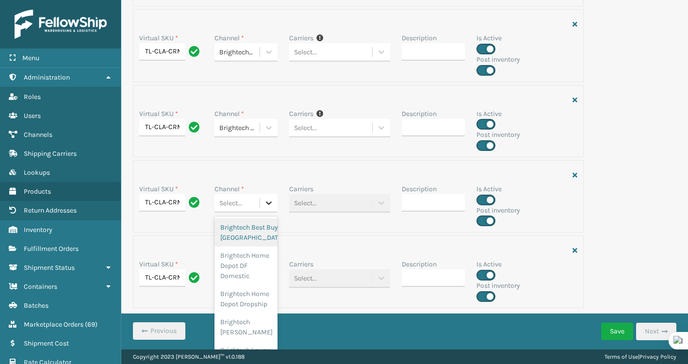
click at [270, 199] on icon at bounding box center [269, 203] width 10 height 10
click at [248, 342] on div "Brightech [PERSON_NAME] Sonoma" at bounding box center [246, 361] width 64 height 38
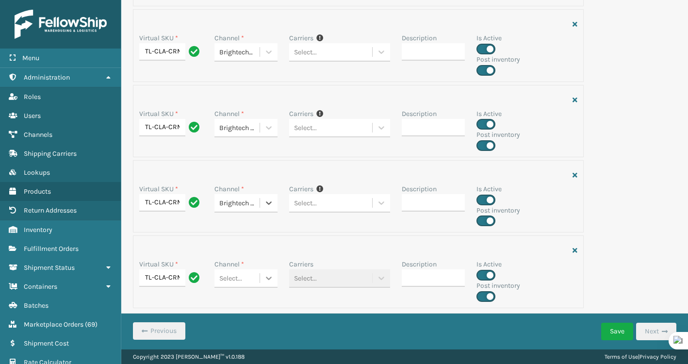
click at [266, 273] on icon at bounding box center [269, 278] width 10 height 10
click at [572, 242] on div at bounding box center [358, 250] width 438 height 17
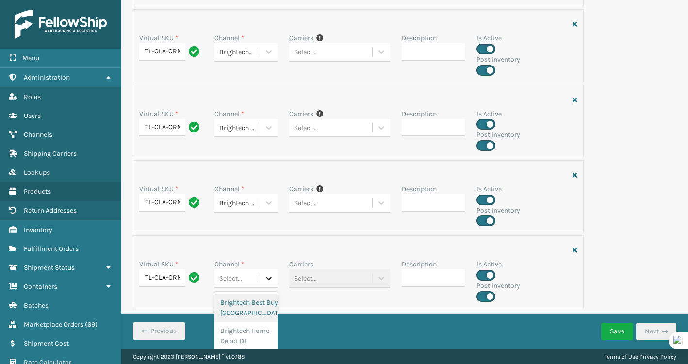
click at [268, 270] on div at bounding box center [268, 277] width 17 height 17
click at [269, 204] on icon at bounding box center [269, 203] width 10 height 10
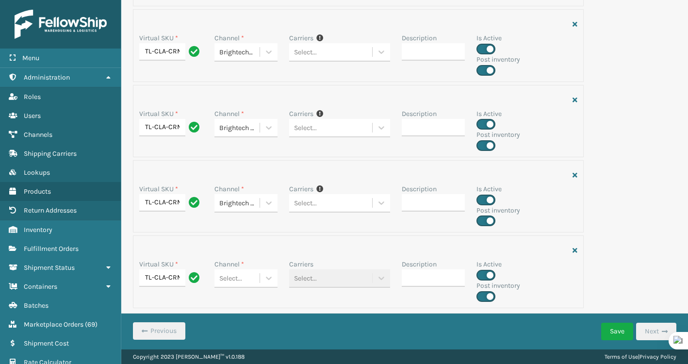
click at [345, 252] on div at bounding box center [358, 250] width 438 height 17
click at [576, 250] on icon "button" at bounding box center [574, 250] width 5 height 7
click at [615, 337] on button "Save" at bounding box center [617, 331] width 32 height 17
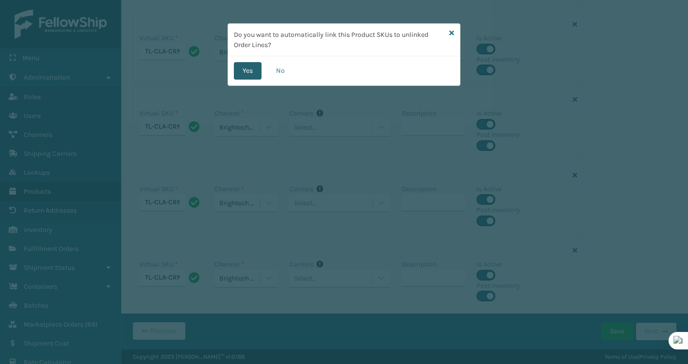
click at [241, 73] on button "Yes" at bounding box center [248, 70] width 28 height 17
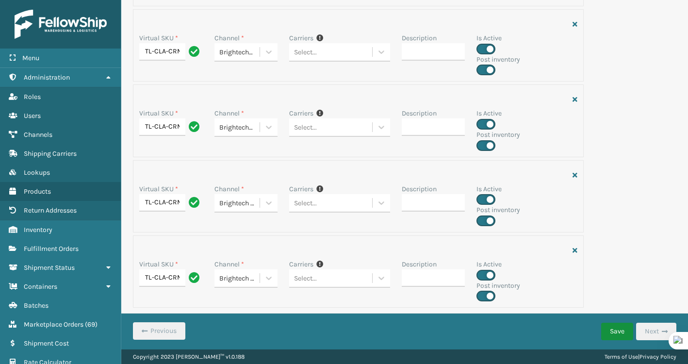
click at [616, 330] on button "Save" at bounding box center [617, 331] width 32 height 17
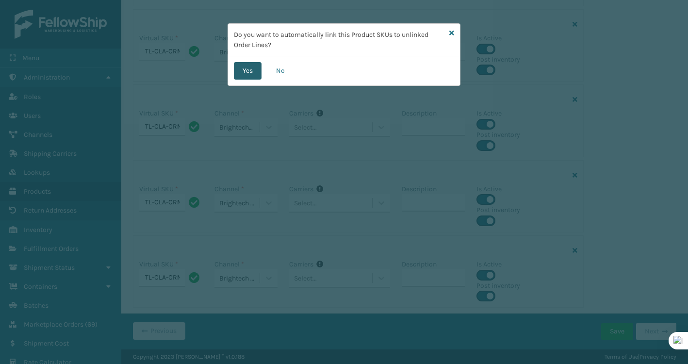
click at [248, 68] on button "Yes" at bounding box center [248, 70] width 28 height 17
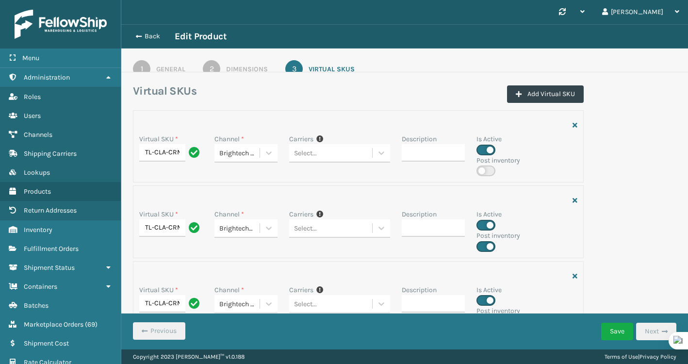
click at [396, 107] on div "Virtual SKUs Add Virtual SKU" at bounding box center [358, 97] width 451 height 26
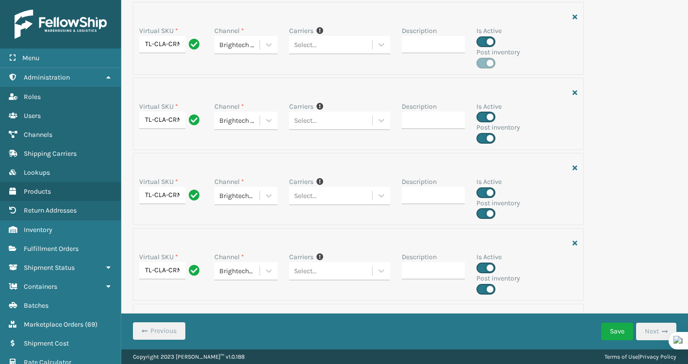
scroll to position [1532, 0]
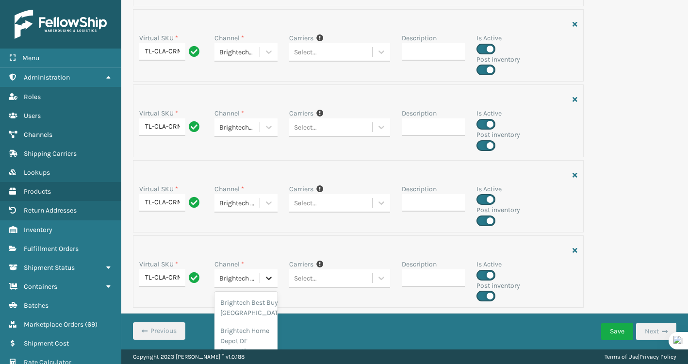
click at [271, 277] on icon at bounding box center [269, 277] width 6 height 3
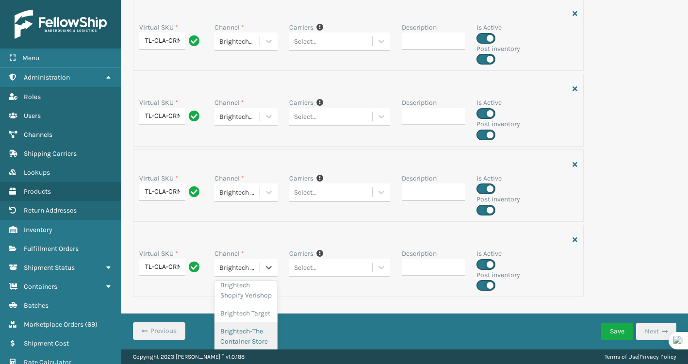
scroll to position [610, 0]
click at [576, 239] on div "Virtual SKU * TL-CLA-CRME Channel * option Brightech [PERSON_NAME] Sonoma, sele…" at bounding box center [358, 261] width 451 height 72
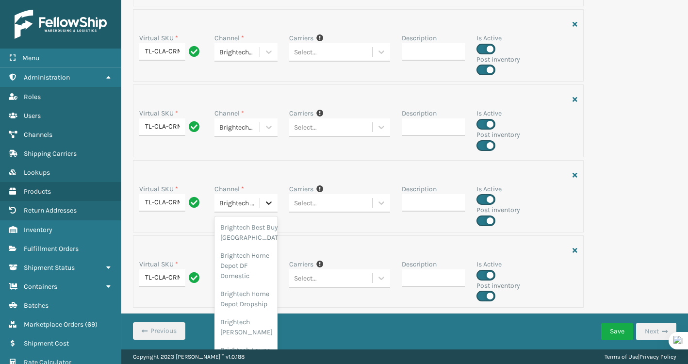
click at [277, 205] on div at bounding box center [268, 202] width 17 height 17
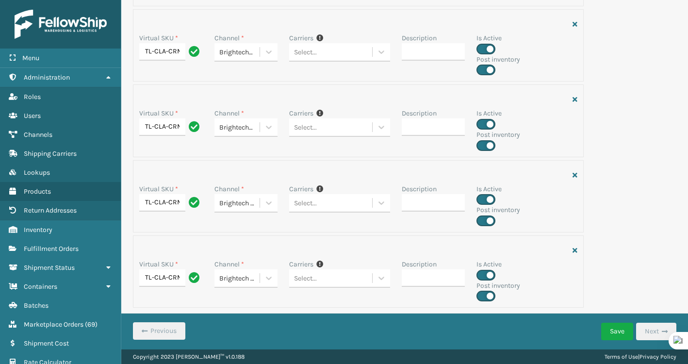
click at [318, 220] on div "Carriers If you can't find the desired carrier for the SKU, make sure it's enab…" at bounding box center [339, 205] width 113 height 42
click at [271, 276] on icon at bounding box center [269, 278] width 10 height 10
click at [574, 239] on div "Virtual SKU * TL-CLA-CRME Channel * Brightech [PERSON_NAME] Sonoma Carriers If …" at bounding box center [358, 271] width 451 height 72
click at [574, 248] on icon "button" at bounding box center [574, 250] width 5 height 7
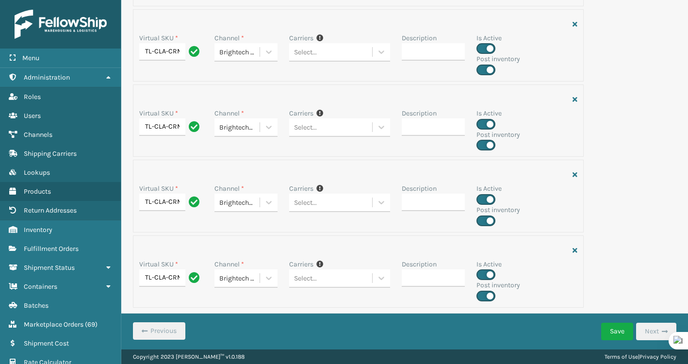
scroll to position [1457, 0]
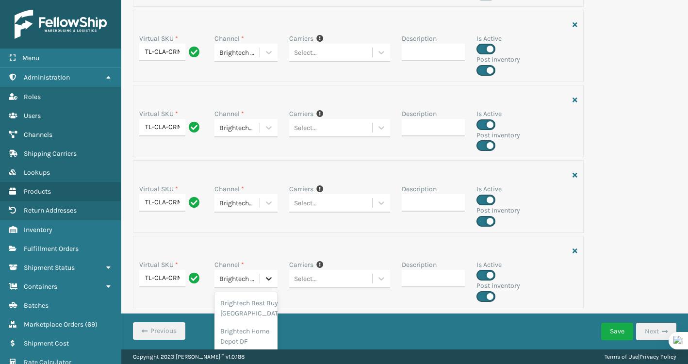
click at [271, 278] on icon at bounding box center [269, 279] width 10 height 10
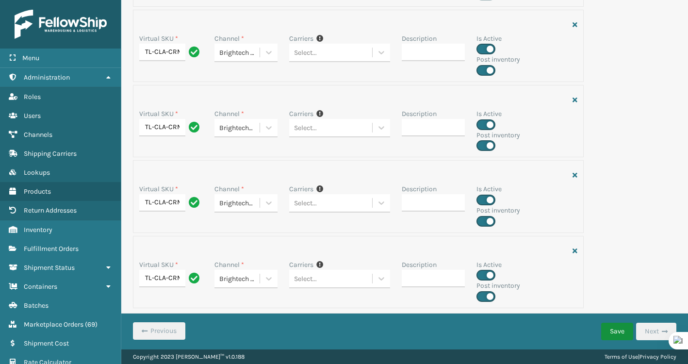
click at [624, 326] on button "Save" at bounding box center [617, 331] width 32 height 17
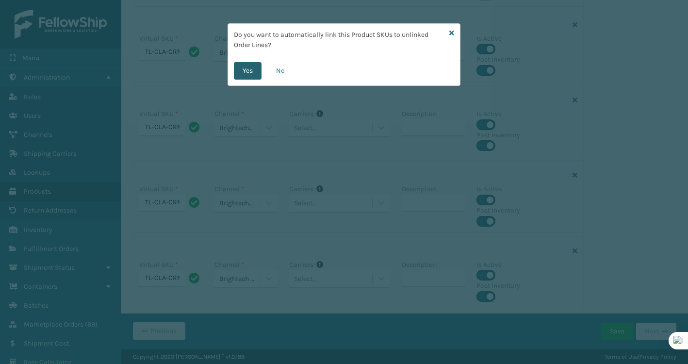
click at [253, 67] on button "Yes" at bounding box center [248, 70] width 28 height 17
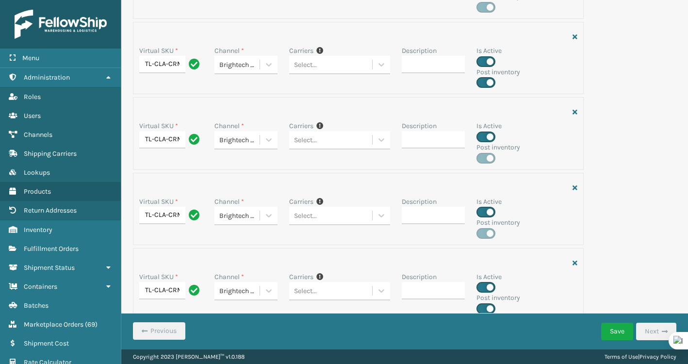
scroll to position [0, 0]
